Goal: Information Seeking & Learning: Learn about a topic

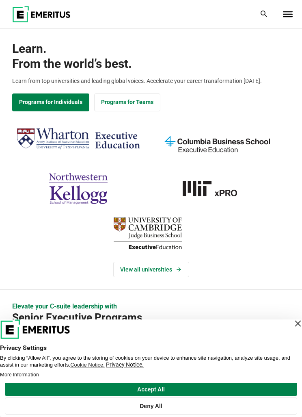
click at [266, 11] on icon at bounding box center [264, 14] width 7 height 7
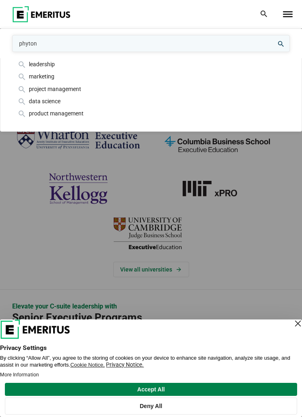
type input "phyton"
click at [0, 56] on button "search" at bounding box center [0, 56] width 0 height 0
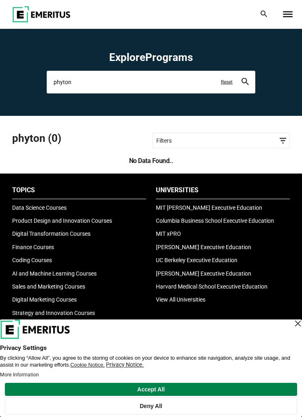
click at [164, 80] on input "phyton" at bounding box center [151, 82] width 209 height 23
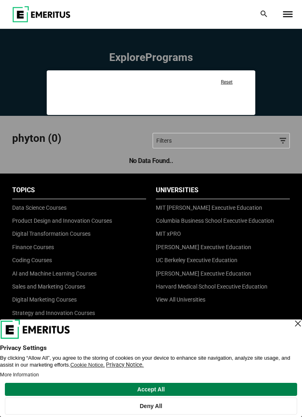
type input "phytonpython"
click at [245, 82] on button "search" at bounding box center [245, 82] width 7 height 9
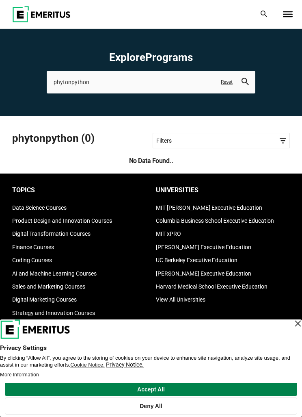
click at [226, 79] on link "Reset" at bounding box center [227, 82] width 12 height 7
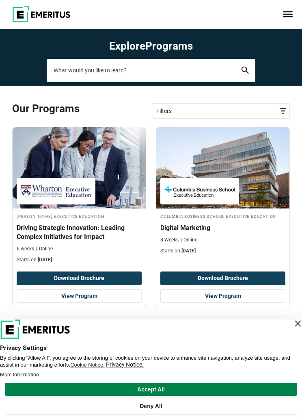
click at [175, 68] on input "search-page" at bounding box center [151, 70] width 209 height 23
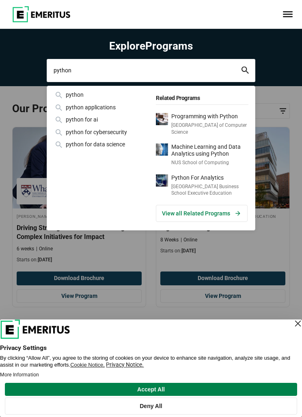
type input "python"
click at [245, 70] on button "search" at bounding box center [245, 70] width 7 height 9
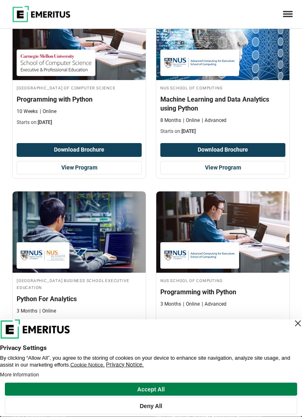
scroll to position [128, 0]
click at [271, 281] on h4 "NUS School of Computing" at bounding box center [223, 280] width 125 height 7
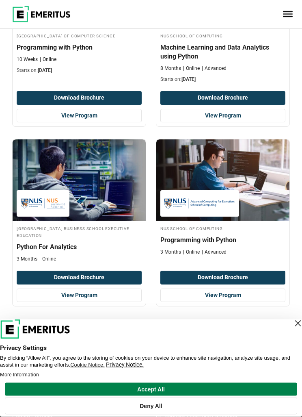
scroll to position [181, 0]
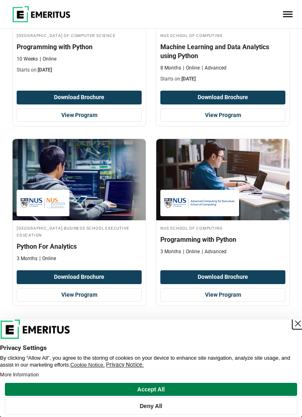
click at [297, 329] on div "Close Layer" at bounding box center [298, 323] width 11 height 11
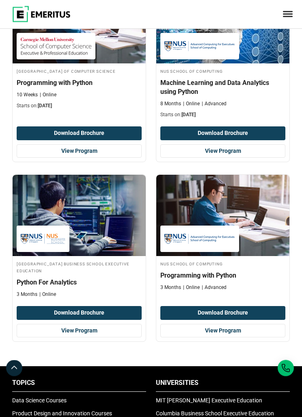
scroll to position [0, 0]
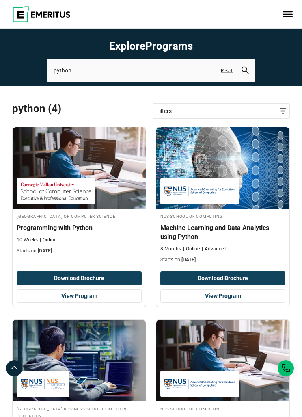
click at [16, 15] on img at bounding box center [41, 14] width 59 height 16
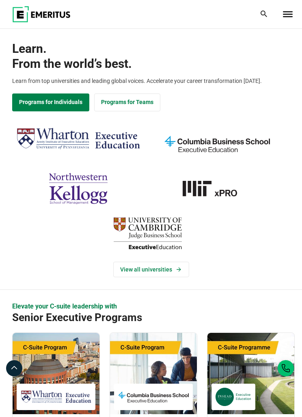
click at [263, 11] on icon at bounding box center [264, 14] width 7 height 7
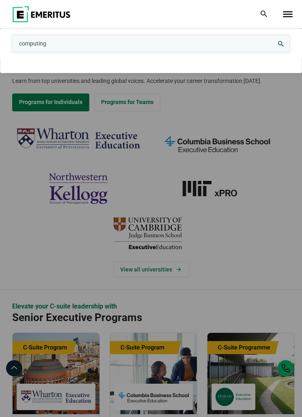
type input "computing"
click at [0, 56] on button "search" at bounding box center [0, 56] width 0 height 0
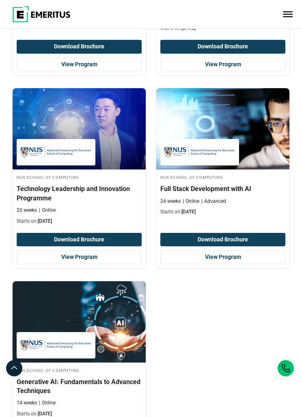
scroll to position [771, 0]
